Goal: Book appointment/travel/reservation

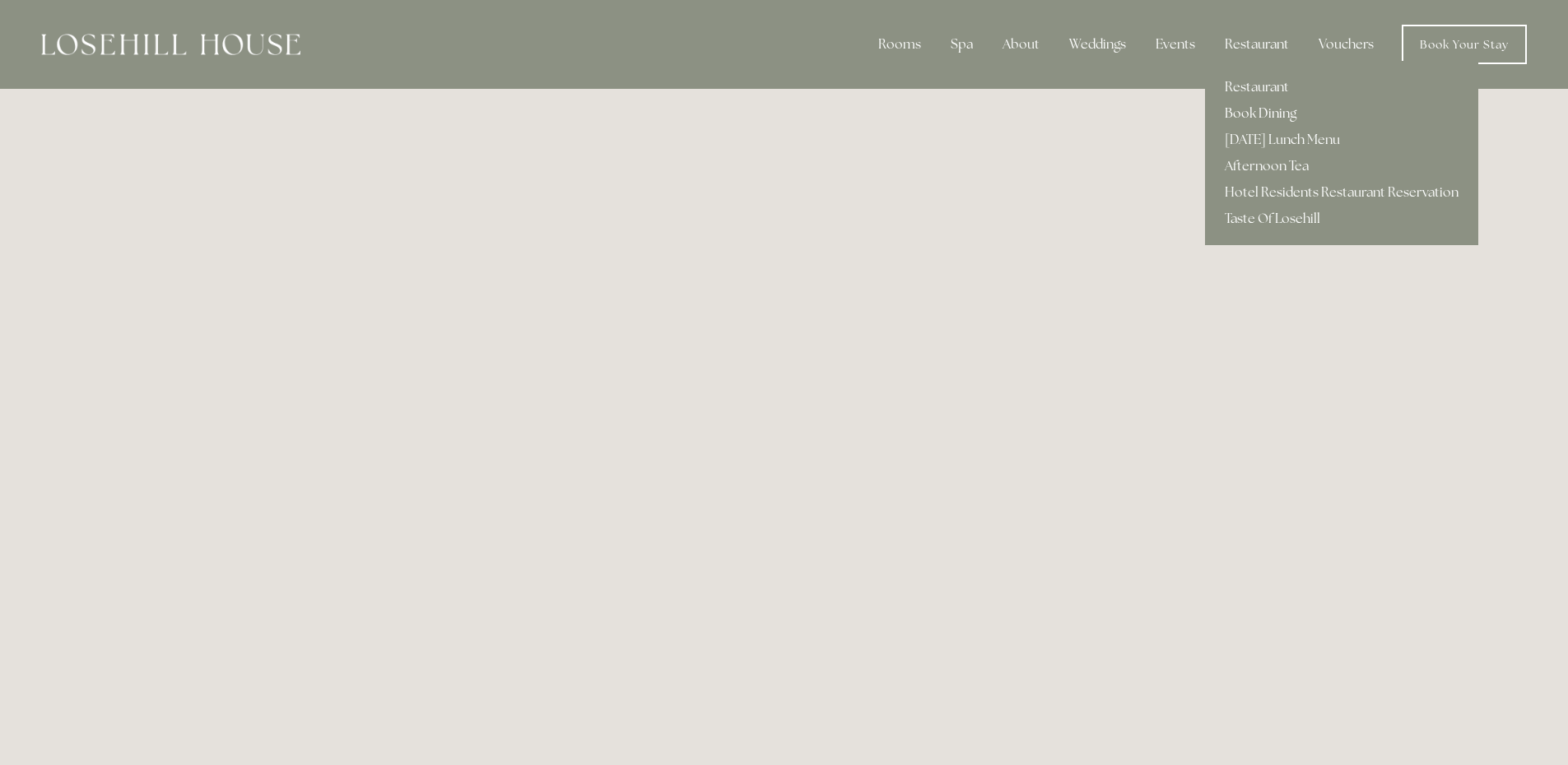
click at [1253, 112] on link "Book Dining" at bounding box center [1341, 113] width 273 height 26
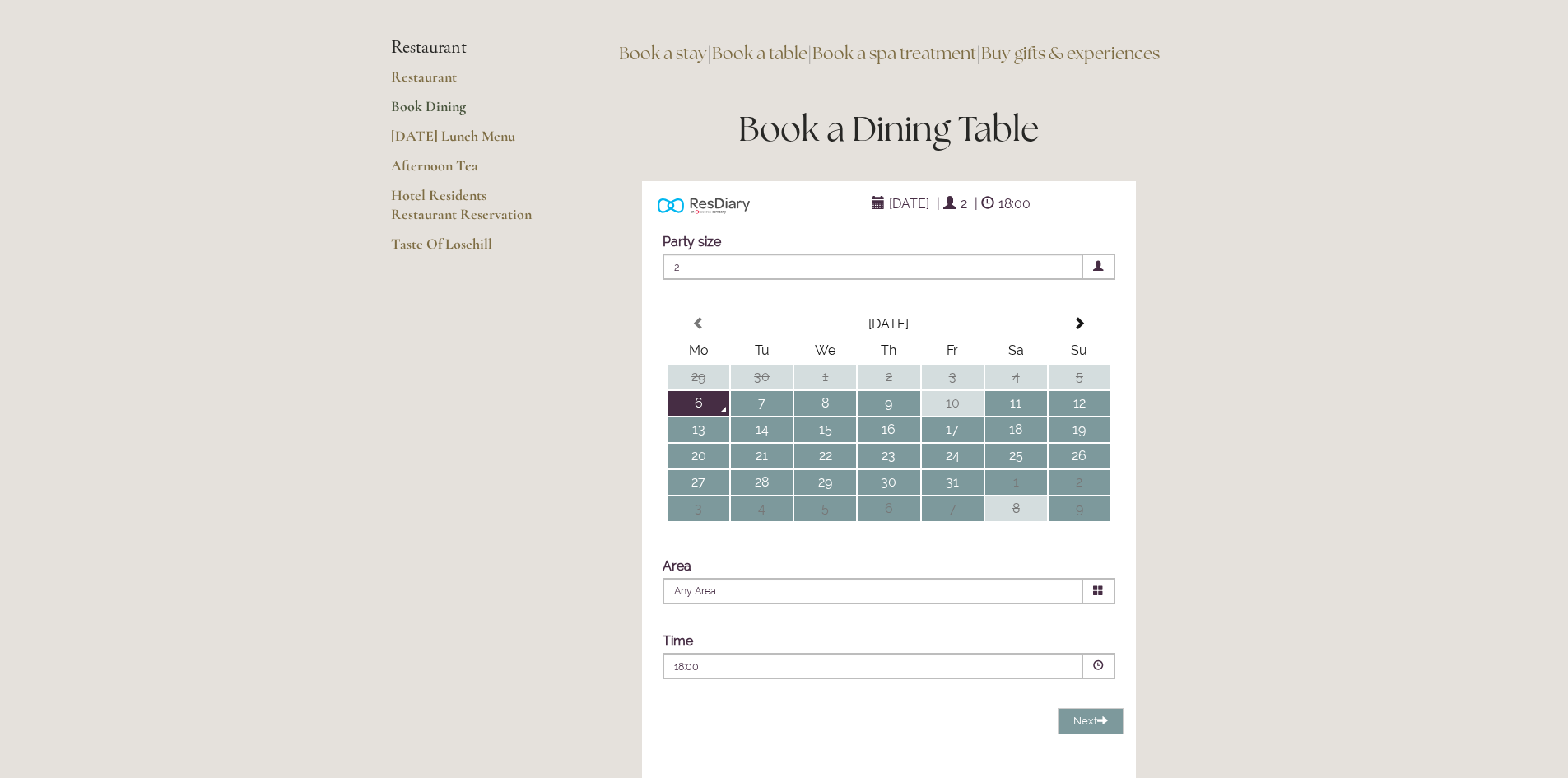
scroll to position [165, 0]
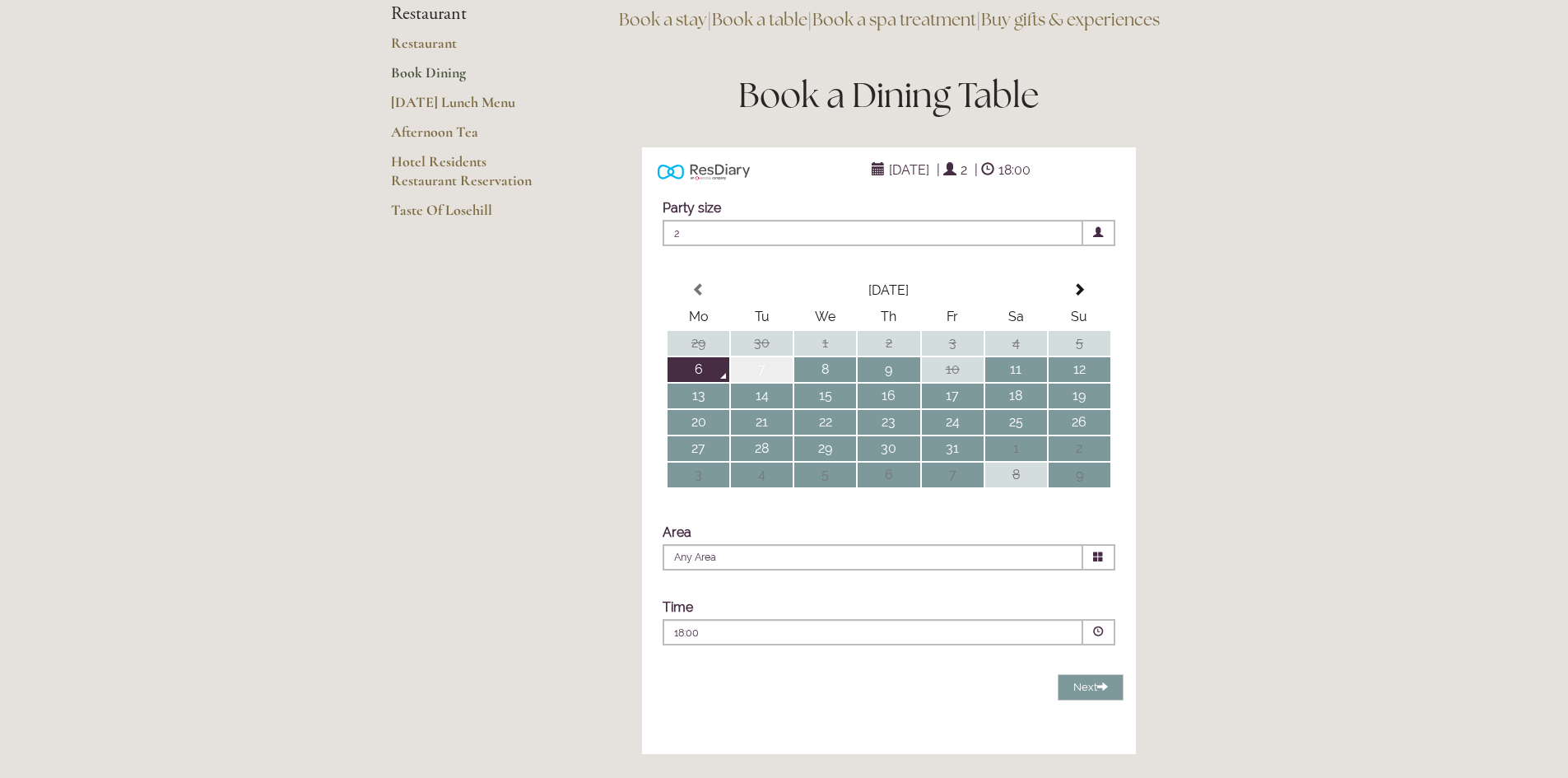
click at [765, 382] on td "7" at bounding box center [762, 369] width 62 height 24
click at [1098, 562] on icon at bounding box center [1098, 556] width 11 height 11
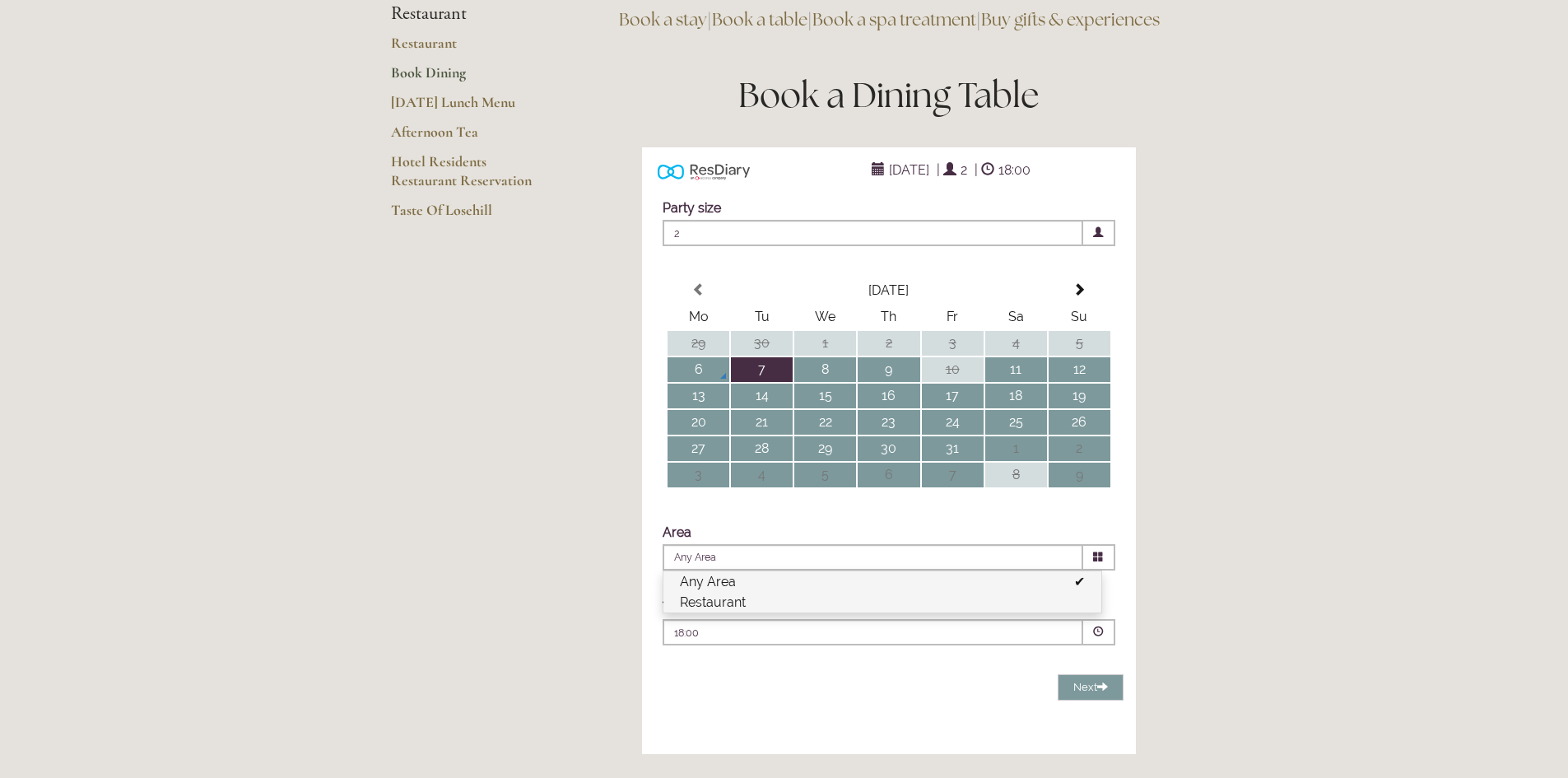
click at [717, 612] on li "Restaurant" at bounding box center [882, 602] width 438 height 20
type input "Restaurant"
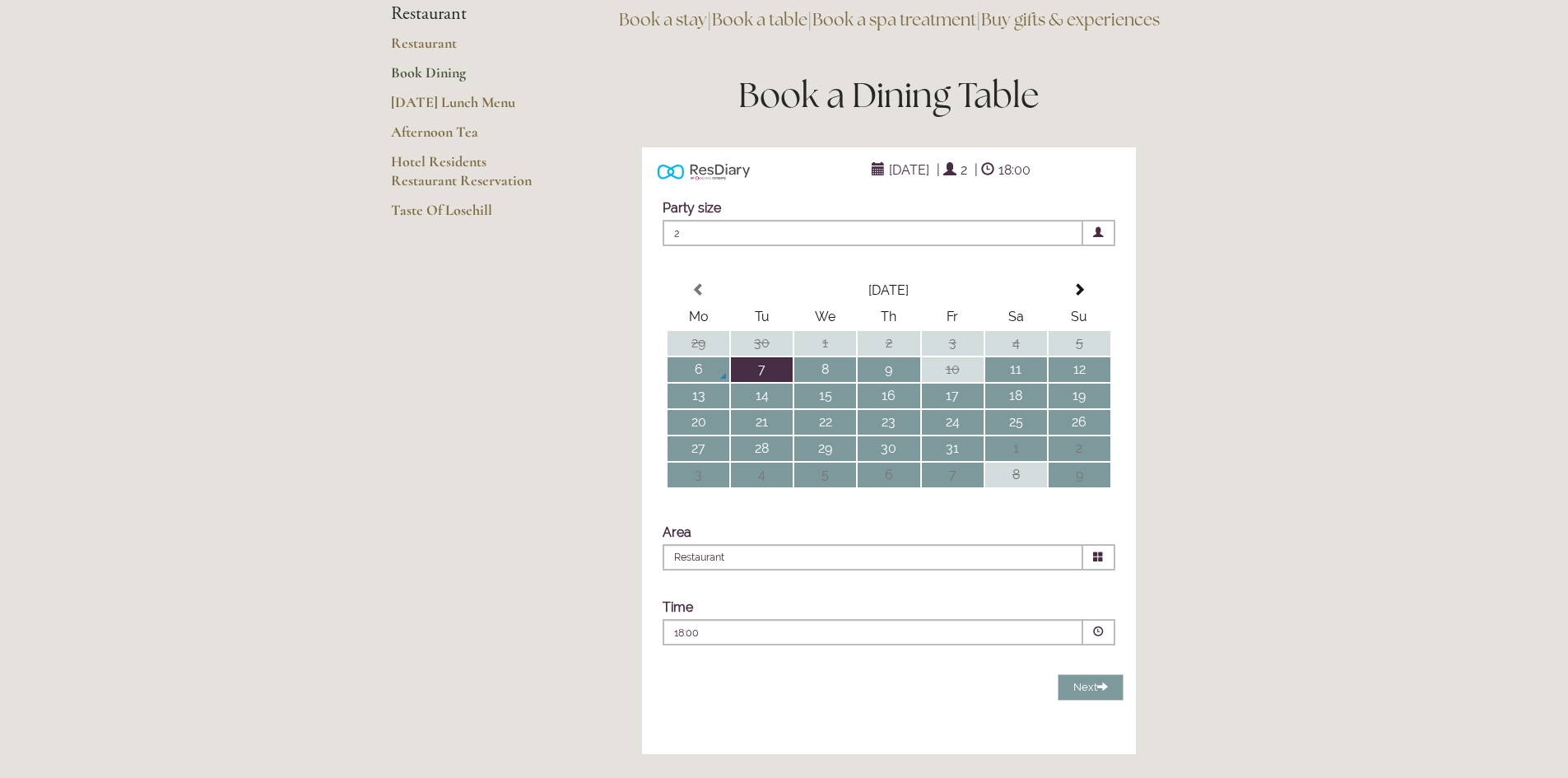
click at [1104, 645] on span at bounding box center [1098, 632] width 32 height 26
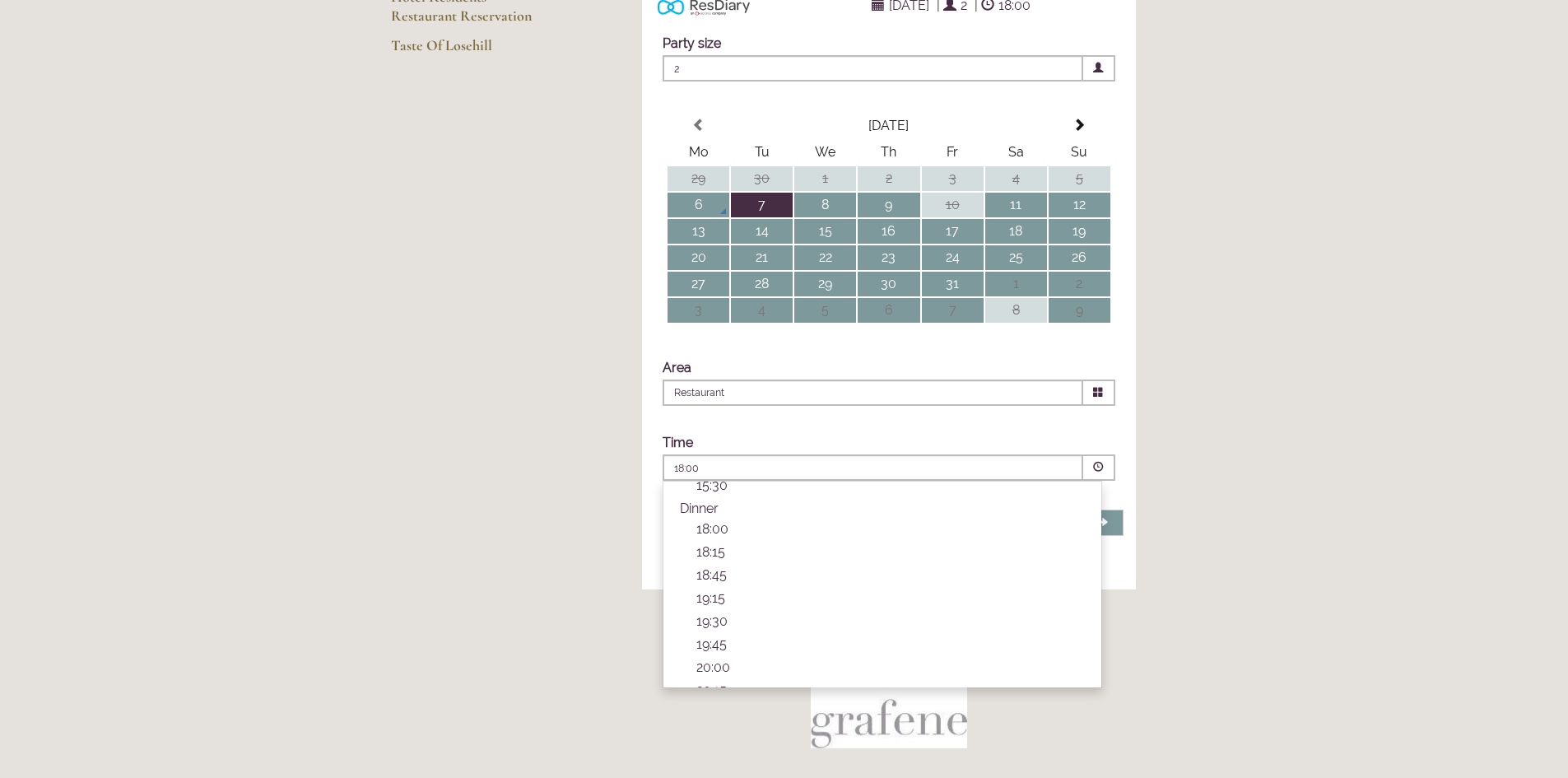
scroll to position [459, 0]
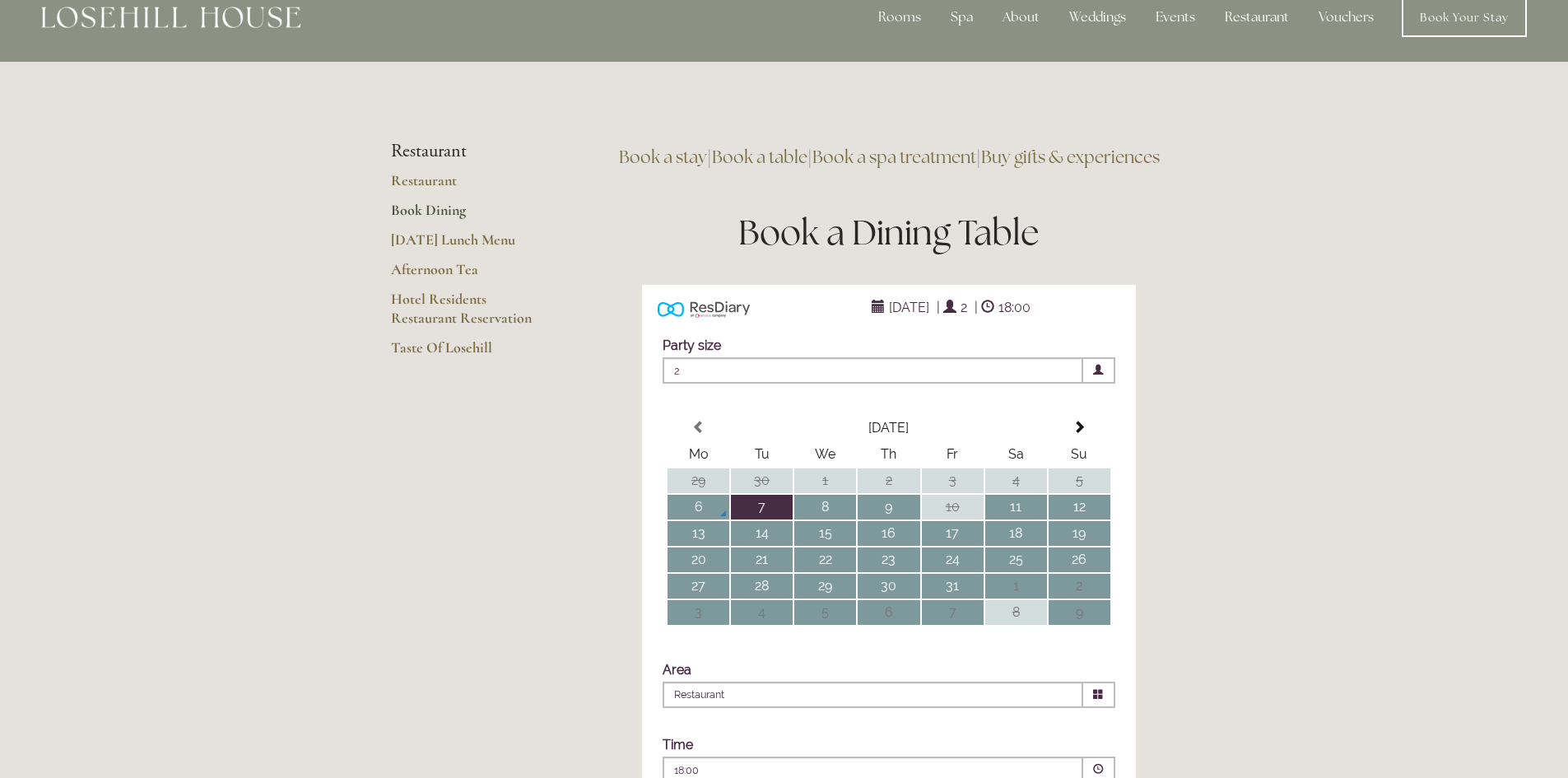
scroll to position [0, 0]
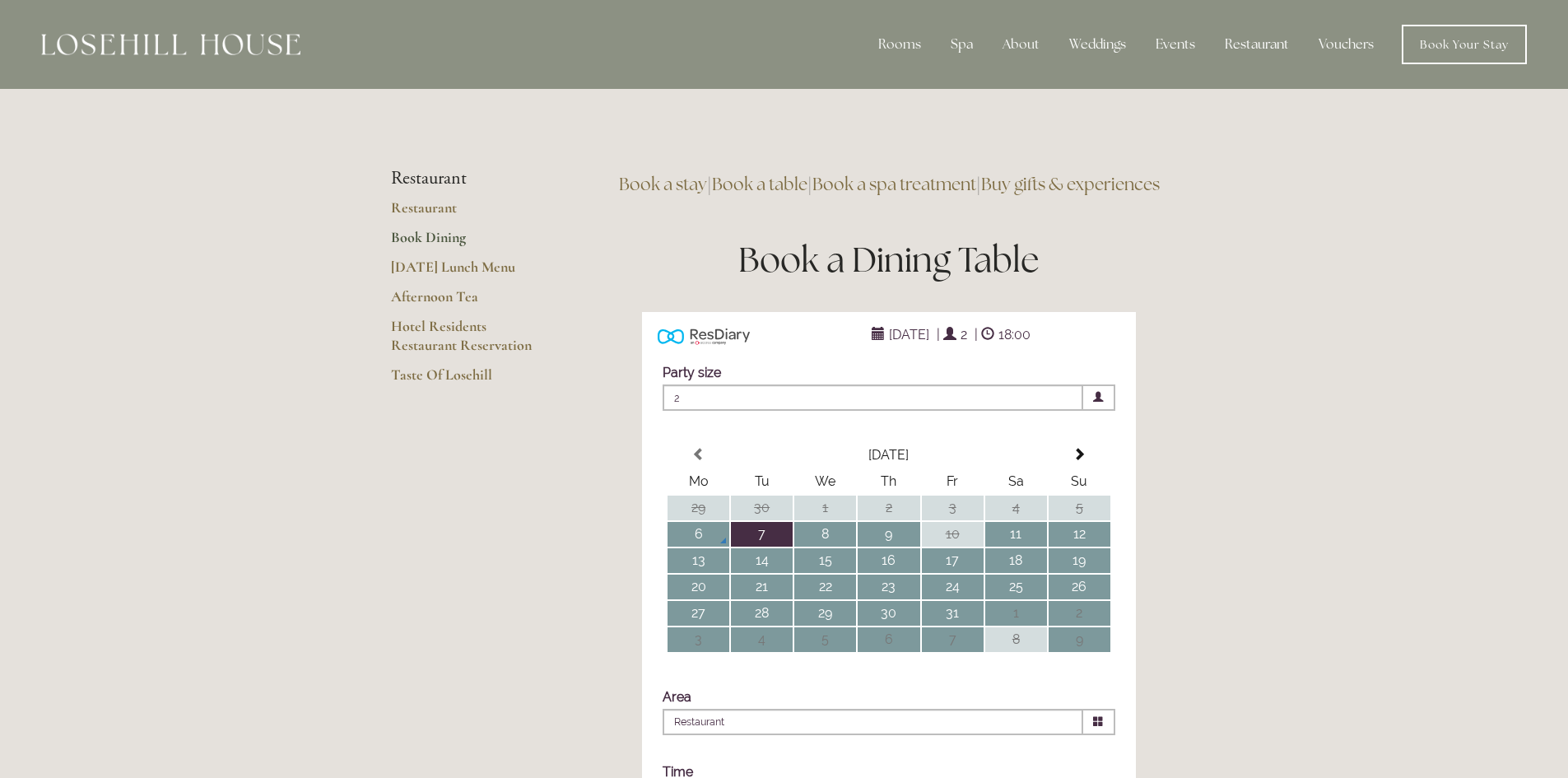
click at [203, 47] on img at bounding box center [170, 45] width 260 height 21
